Goal: Check status: Check status

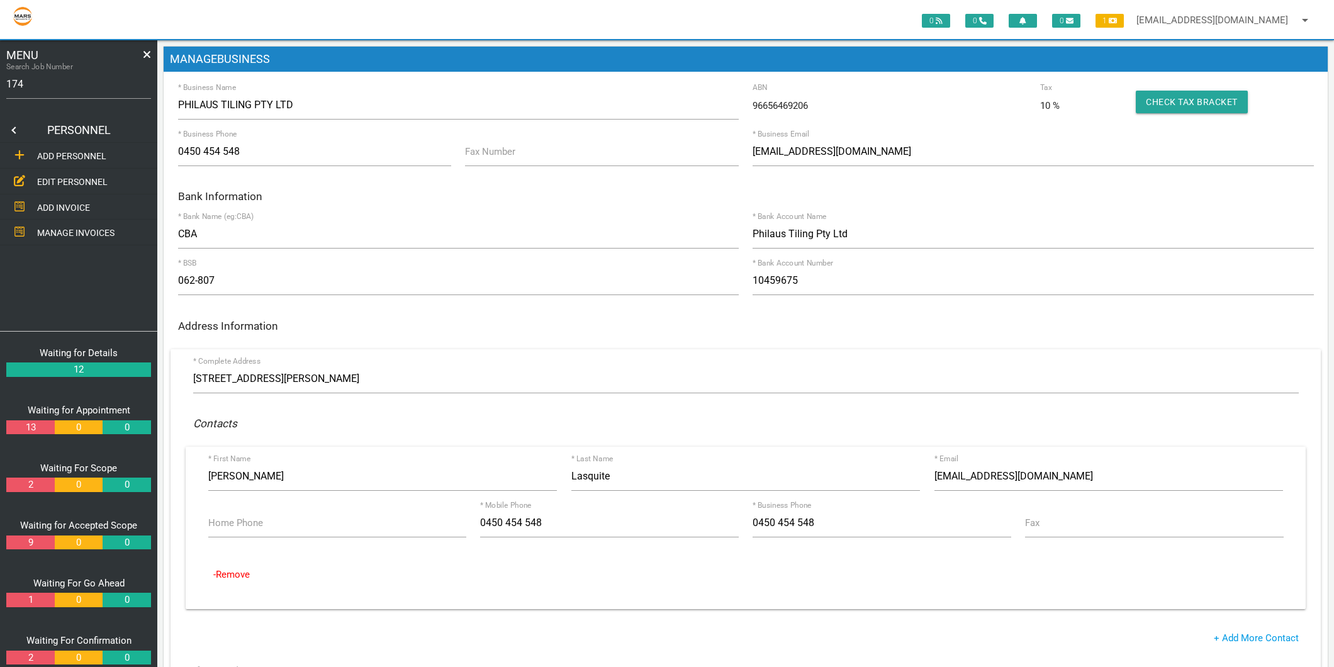
type input "1749"
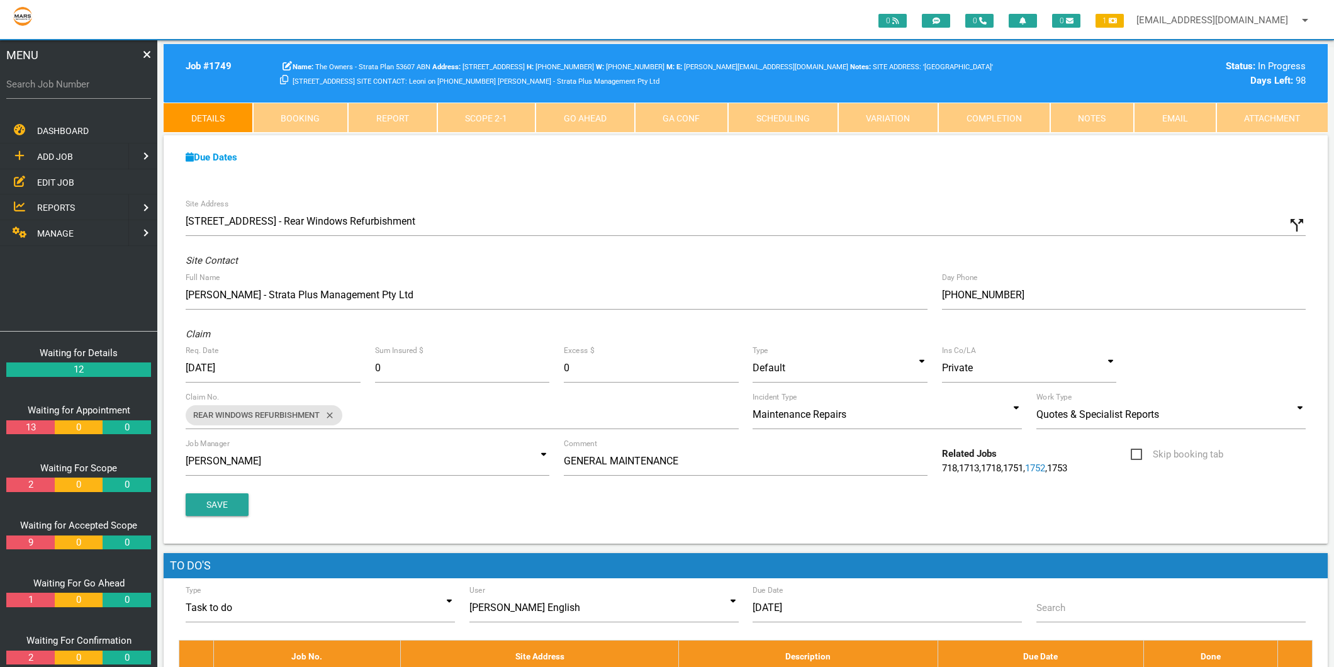
click at [495, 116] on link "Scope 2 - 1" at bounding box center [486, 118] width 99 height 30
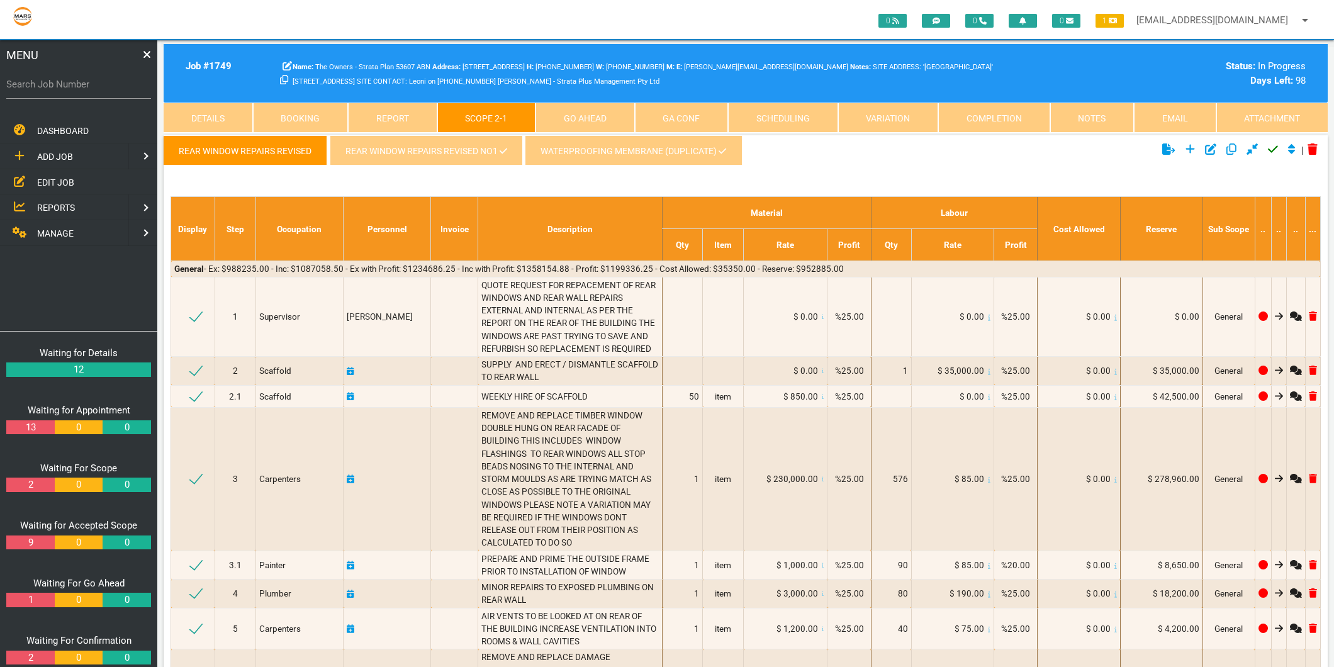
click at [196, 120] on link "Details" at bounding box center [208, 118] width 89 height 30
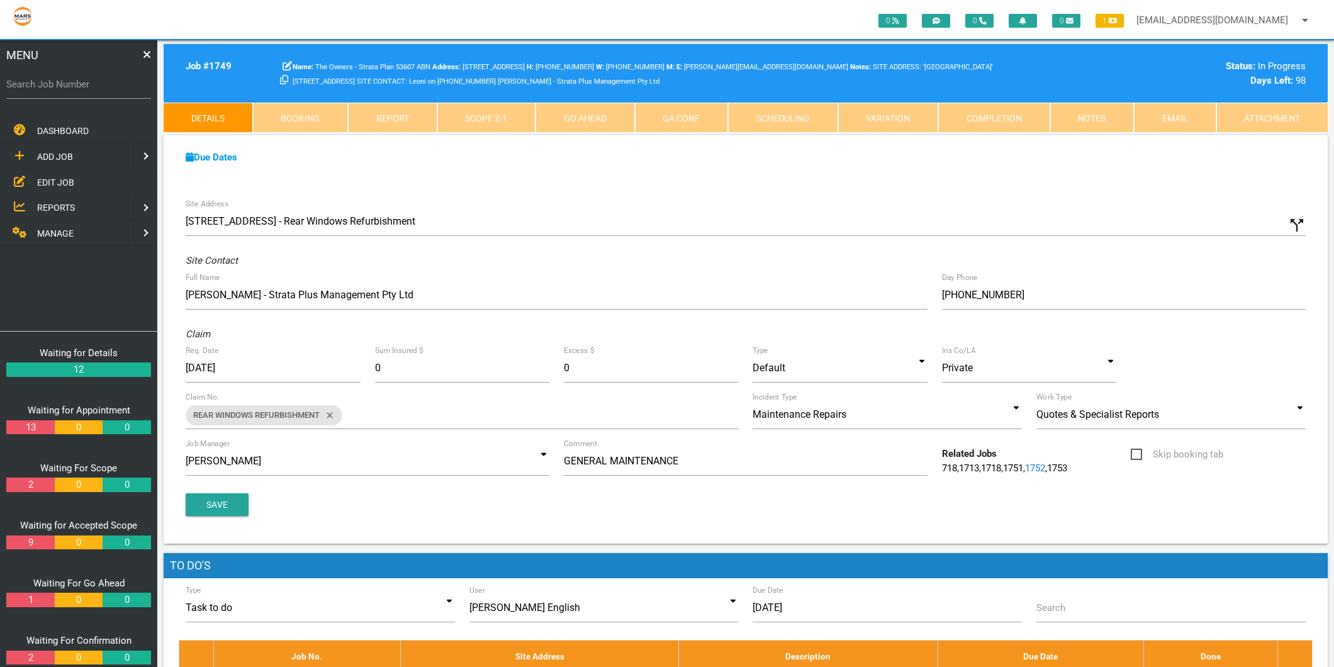
click at [40, 91] on label "Search Job Number" at bounding box center [78, 84] width 145 height 14
click at [40, 91] on input "Search Job Number" at bounding box center [78, 84] width 145 height 29
type input "1750"
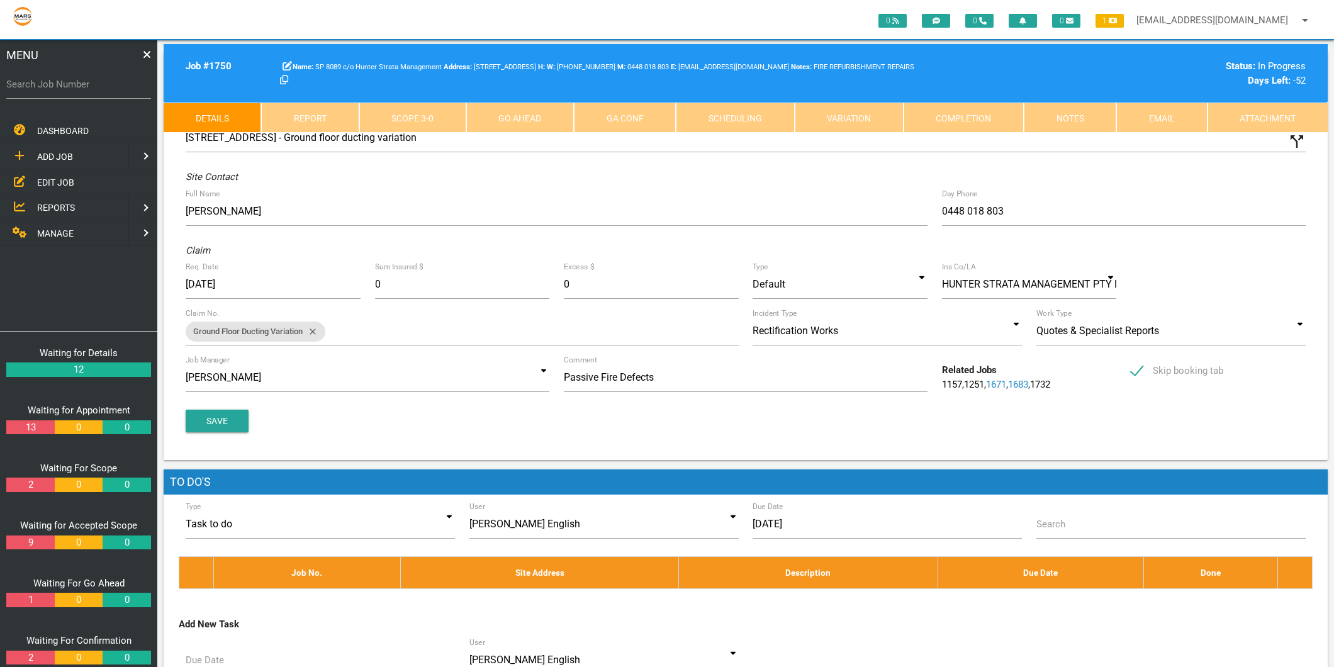
click at [984, 103] on link "Completion" at bounding box center [963, 118] width 120 height 30
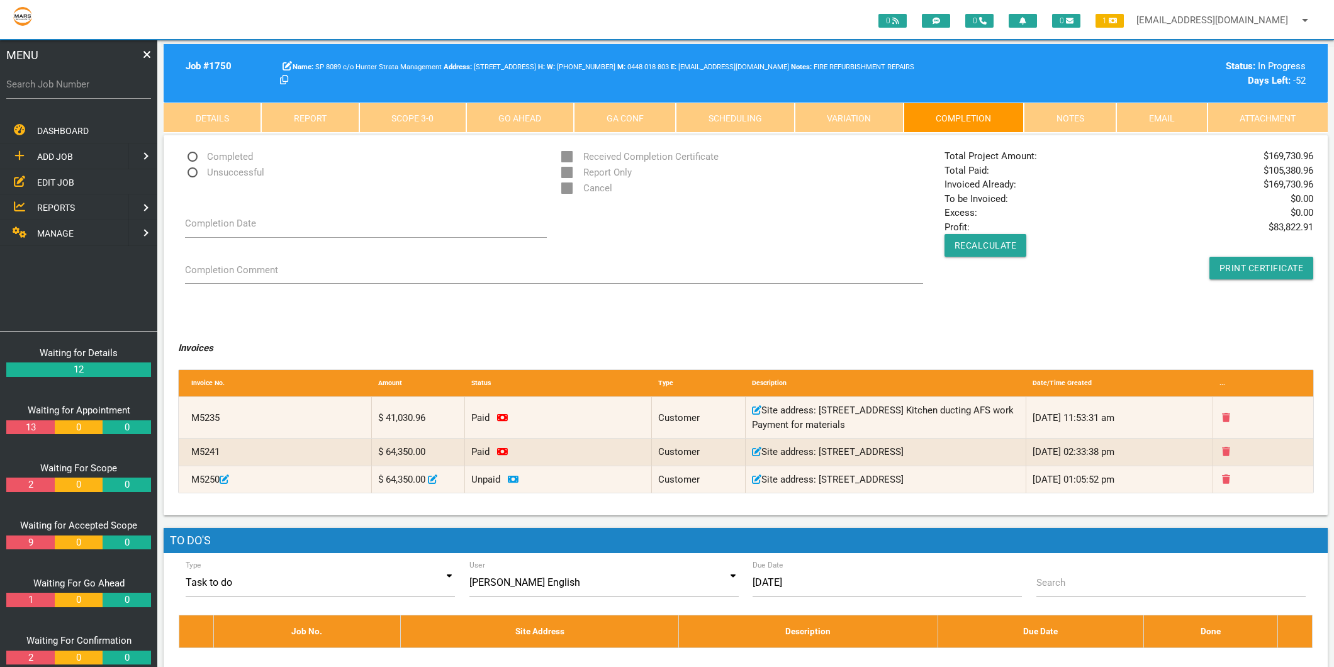
click at [79, 85] on label "Search Job Number" at bounding box center [78, 84] width 145 height 14
click at [79, 85] on input "Search Job Number" at bounding box center [78, 84] width 145 height 29
type input "1671"
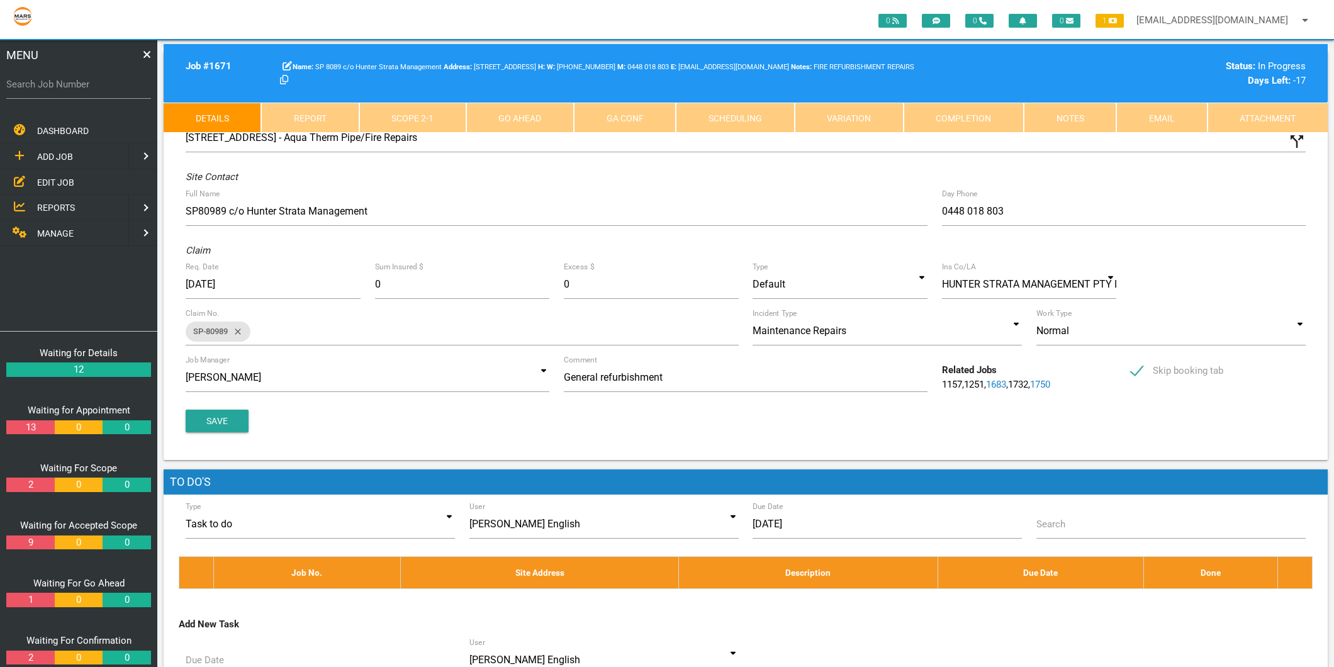
click at [967, 128] on link "Completion" at bounding box center [963, 118] width 120 height 30
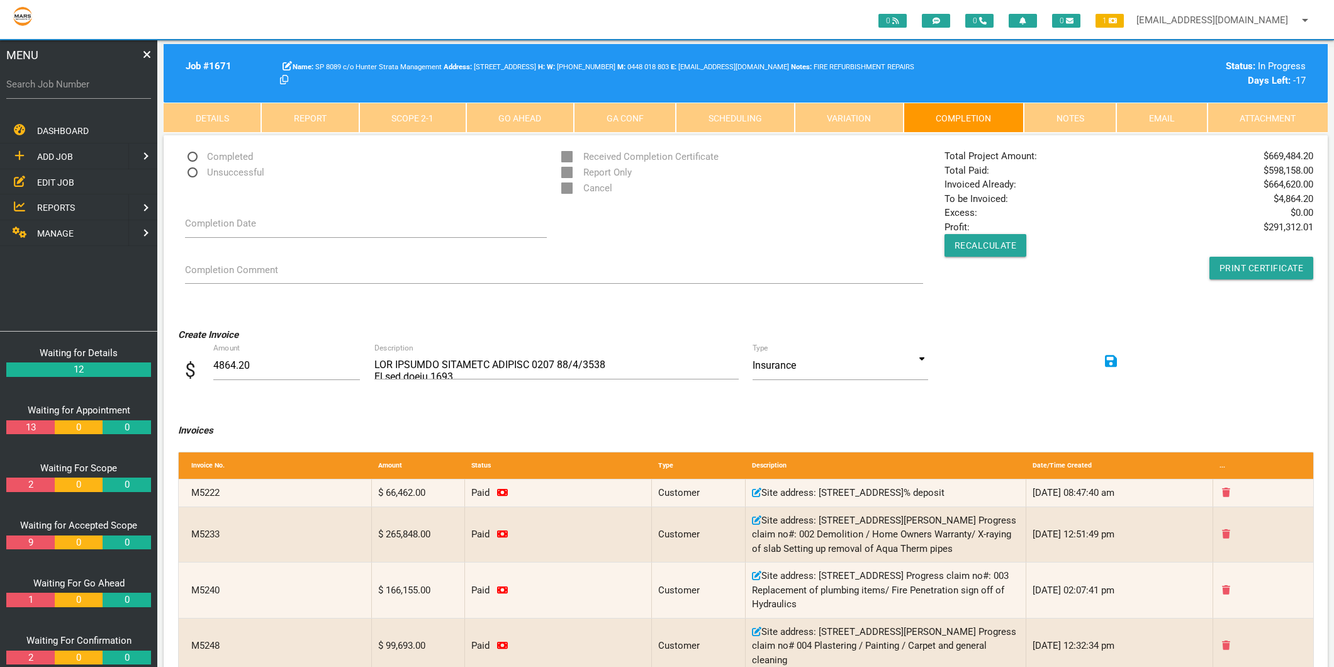
scroll to position [209, 0]
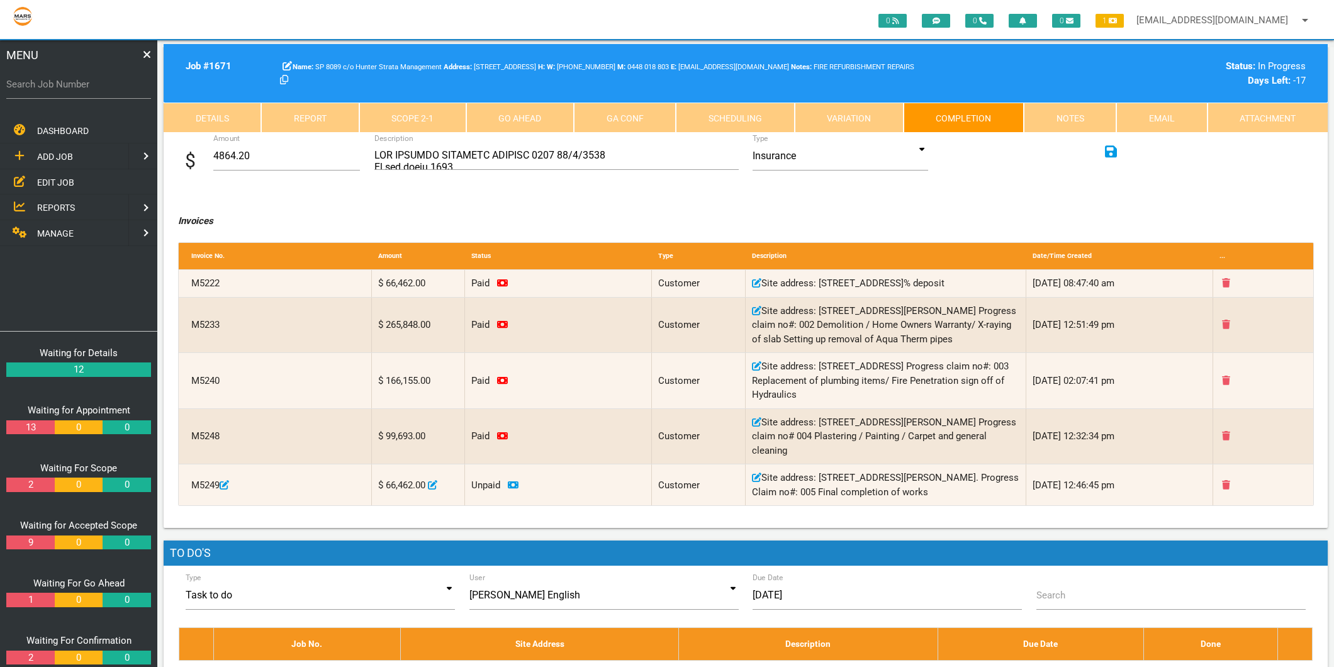
click at [79, 77] on label "Search Job Number" at bounding box center [78, 84] width 145 height 14
click at [79, 77] on input "Search Job Number" at bounding box center [78, 84] width 145 height 29
type input "1750"
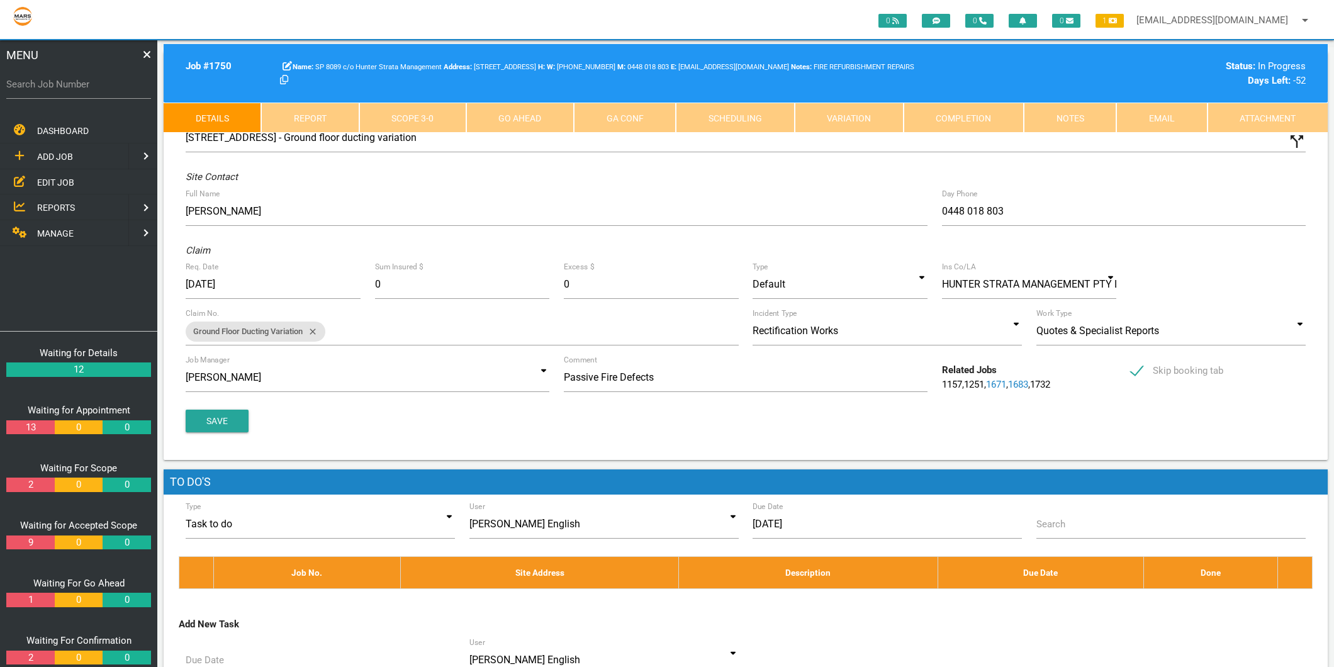
click at [990, 116] on link "Completion" at bounding box center [963, 118] width 120 height 30
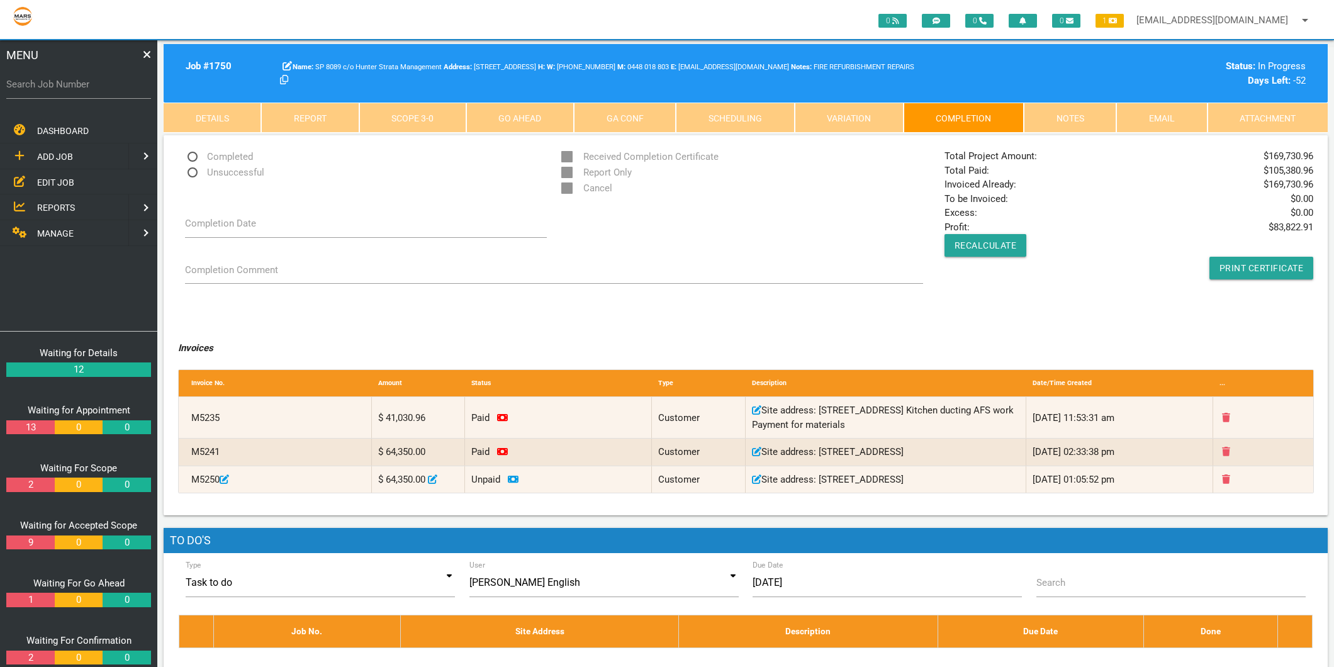
click at [65, 179] on span "EDIT JOB" at bounding box center [55, 182] width 37 height 10
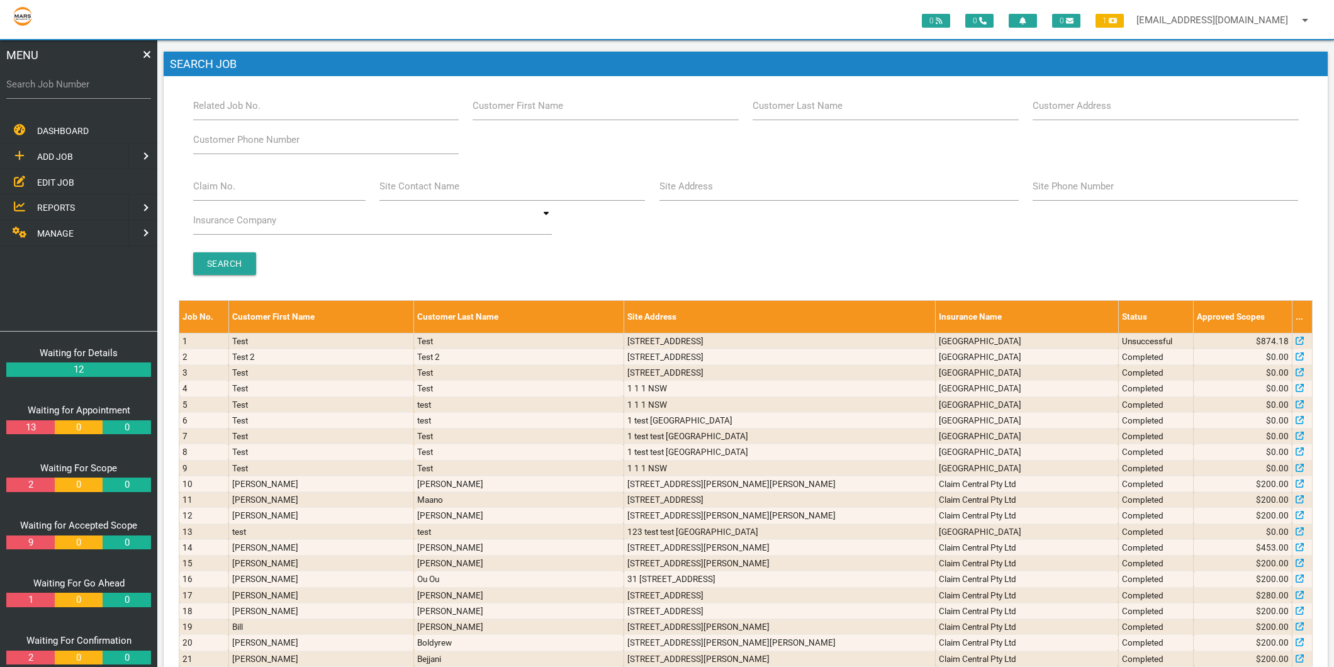
click at [190, 191] on div "Claim No." at bounding box center [279, 189] width 187 height 34
click at [196, 190] on label "Claim No." at bounding box center [214, 186] width 42 height 14
click at [196, 190] on input "Claim No." at bounding box center [279, 186] width 172 height 29
type input "villa 22"
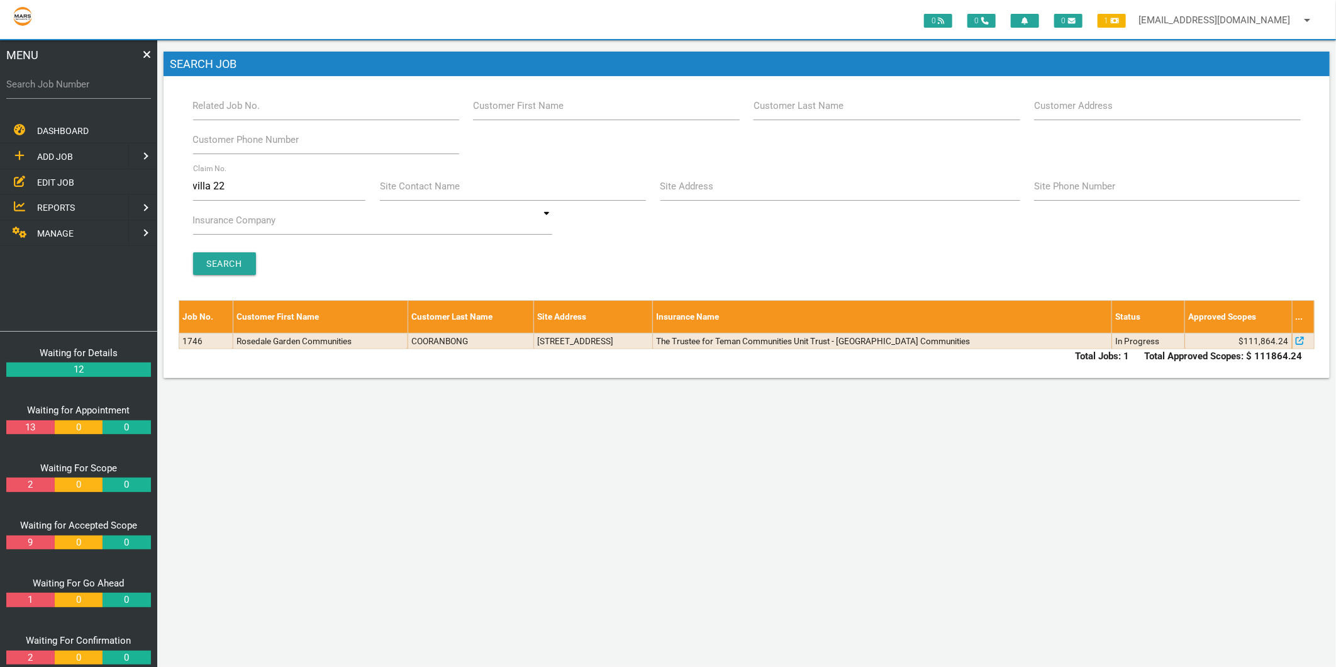
click at [57, 84] on label "Search Job Number" at bounding box center [78, 84] width 145 height 14
click at [57, 84] on input "Search Job Number" at bounding box center [78, 84] width 145 height 29
type input "1749"
